Goal: Task Accomplishment & Management: Use online tool/utility

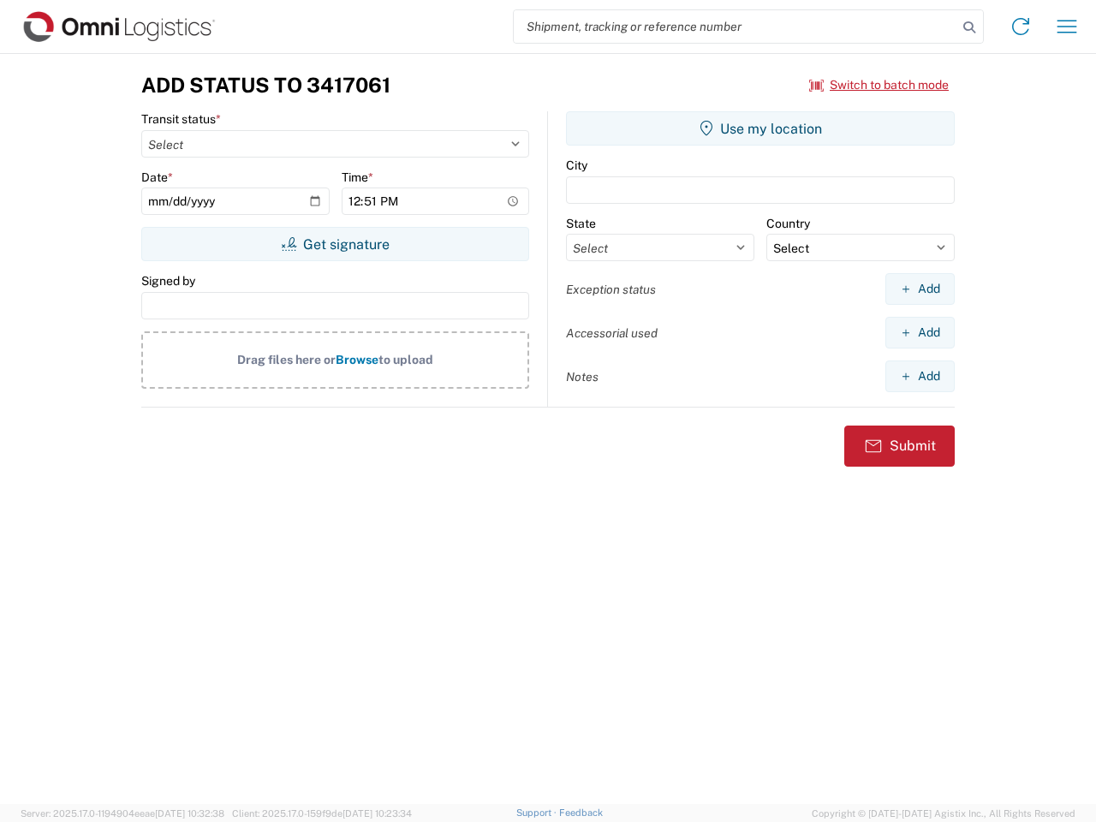
click at [735, 27] on input "search" at bounding box center [735, 26] width 443 height 33
click at [969, 27] on icon at bounding box center [969, 27] width 24 height 24
click at [1020, 27] on icon at bounding box center [1020, 26] width 27 height 27
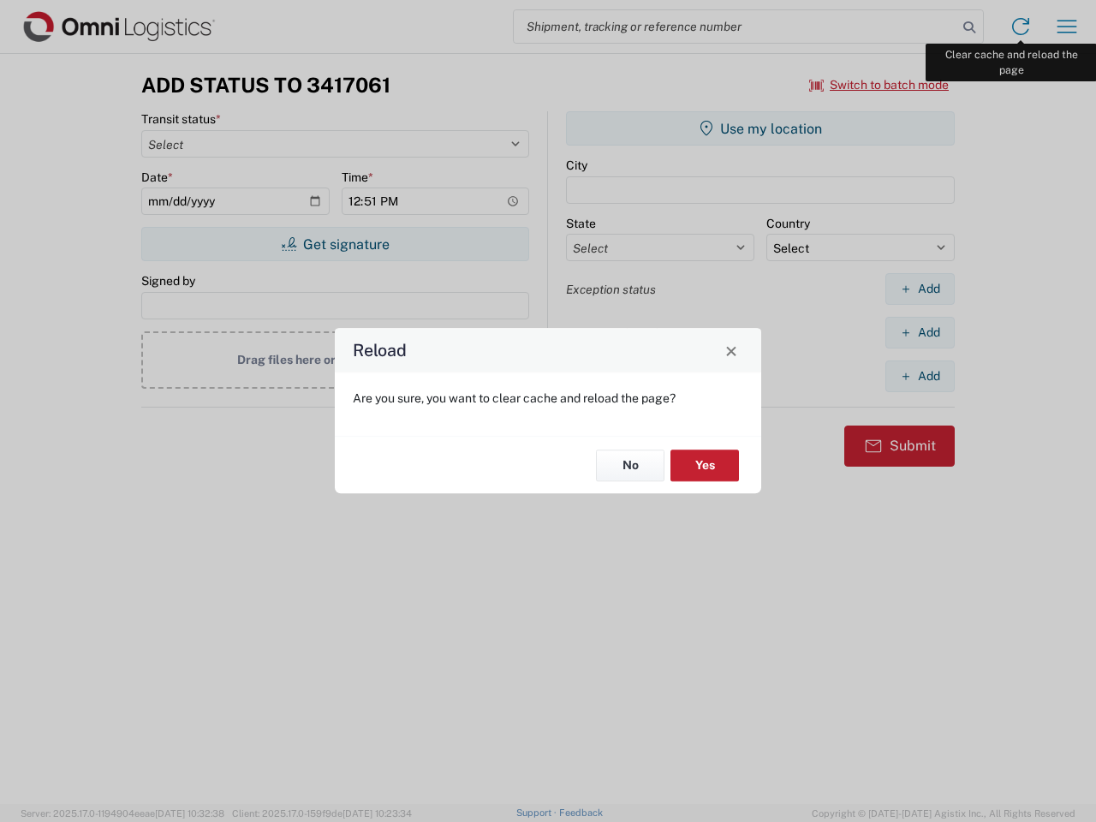
click at [1066, 27] on div "Reload Are you sure, you want to clear cache and reload the page? No Yes" at bounding box center [548, 411] width 1096 height 822
click at [879, 85] on div "Reload Are you sure, you want to clear cache and reload the page? No Yes" at bounding box center [548, 411] width 1096 height 822
click at [335, 244] on div "Reload Are you sure, you want to clear cache and reload the page? No Yes" at bounding box center [548, 411] width 1096 height 822
click at [760, 128] on div "Reload Are you sure, you want to clear cache and reload the page? No Yes" at bounding box center [548, 411] width 1096 height 822
click at [919, 288] on div "Reload Are you sure, you want to clear cache and reload the page? No Yes" at bounding box center [548, 411] width 1096 height 822
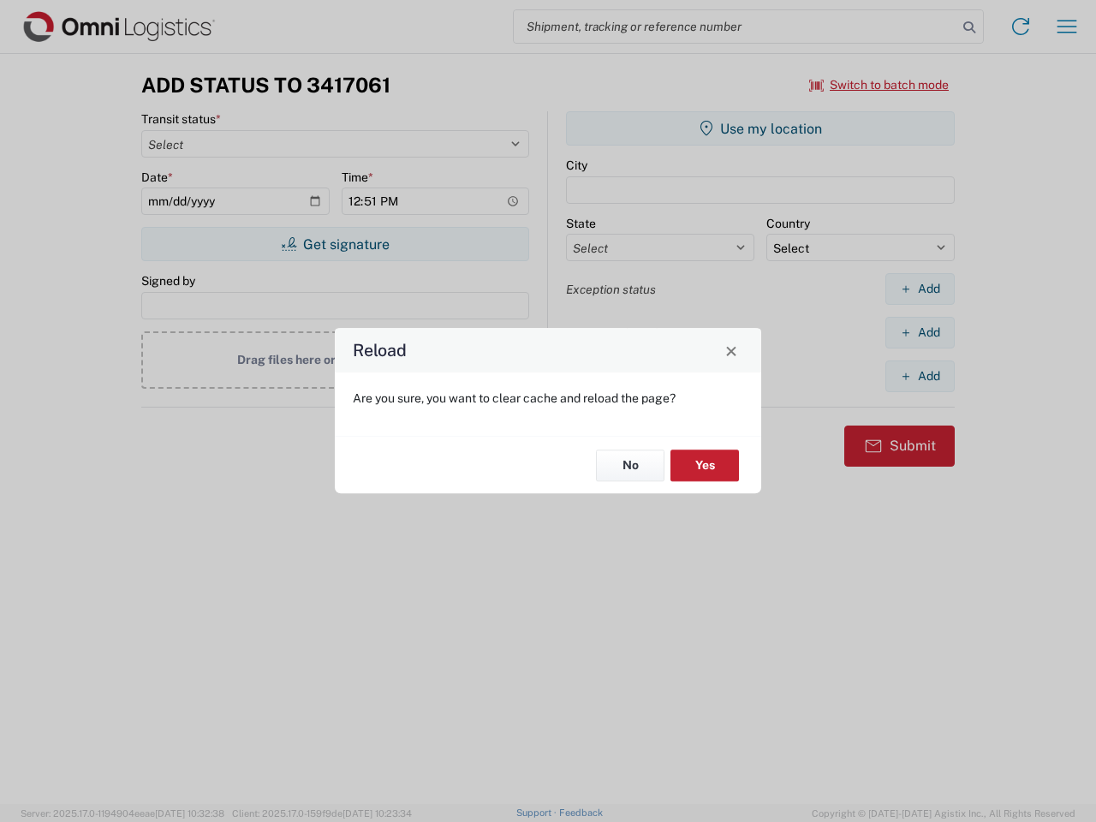
click at [919, 332] on div "Reload Are you sure, you want to clear cache and reload the page? No Yes" at bounding box center [548, 411] width 1096 height 822
click at [919, 376] on div "Reload Are you sure, you want to clear cache and reload the page? No Yes" at bounding box center [548, 411] width 1096 height 822
